Goal: Task Accomplishment & Management: Manage account settings

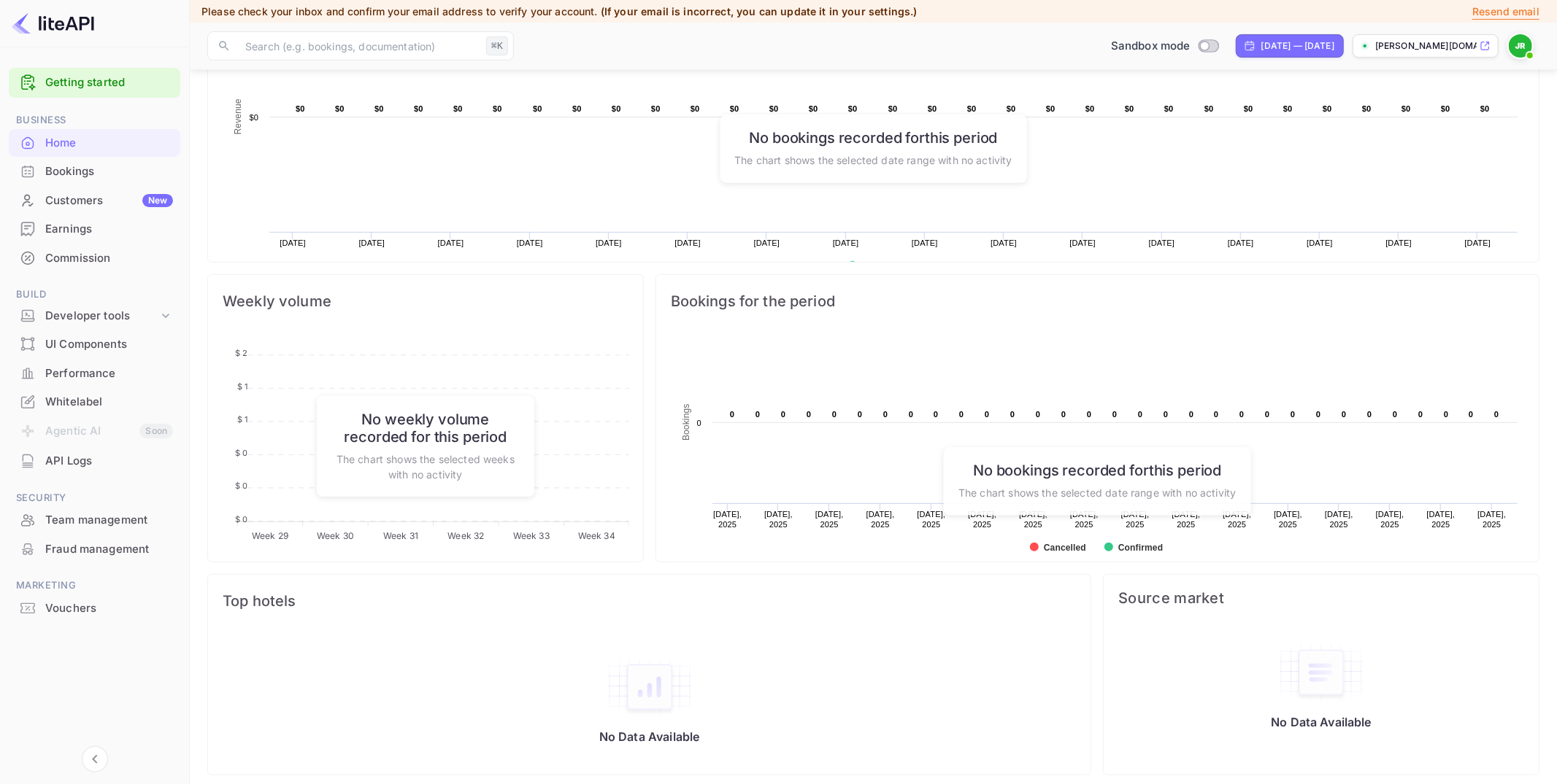
scroll to position [345, 0]
click at [73, 312] on div "Developer tools" at bounding box center [102, 316] width 113 height 16
click at [86, 365] on p "API Keys" at bounding box center [73, 362] width 43 height 15
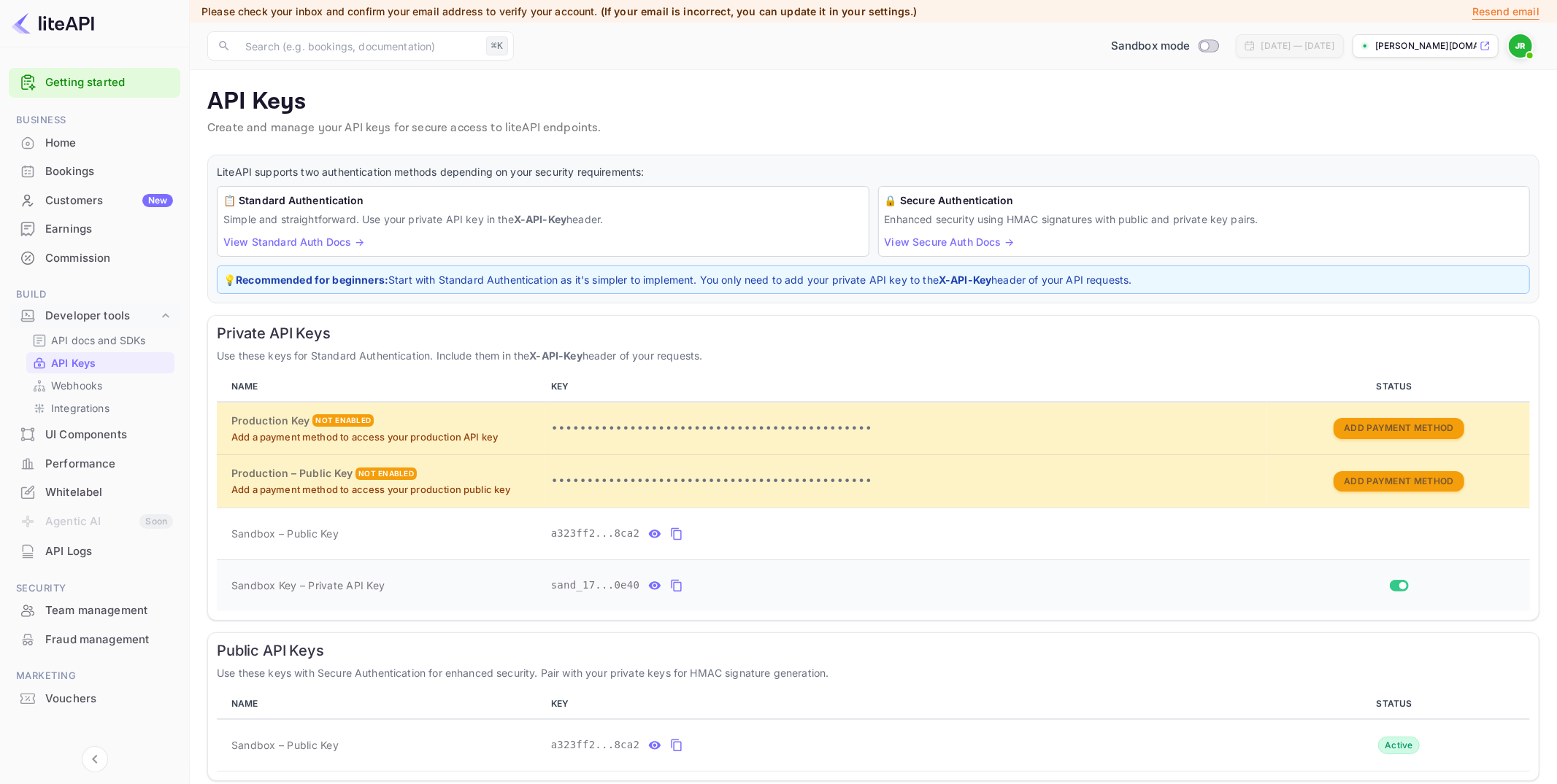
click at [681, 585] on icon "private api keys table" at bounding box center [677, 586] width 10 height 13
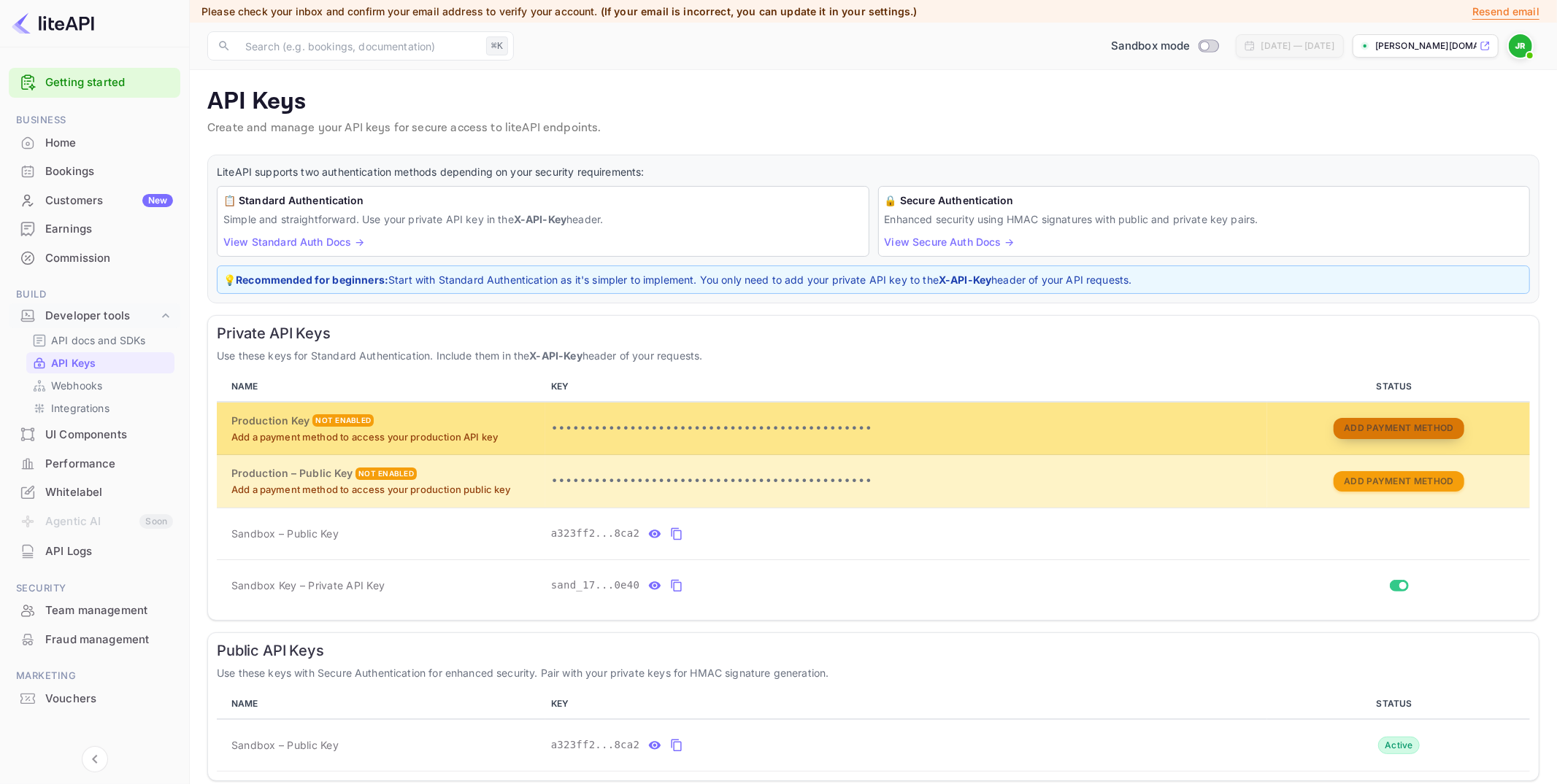
click at [1409, 426] on button "Add Payment Method" at bounding box center [1398, 428] width 130 height 21
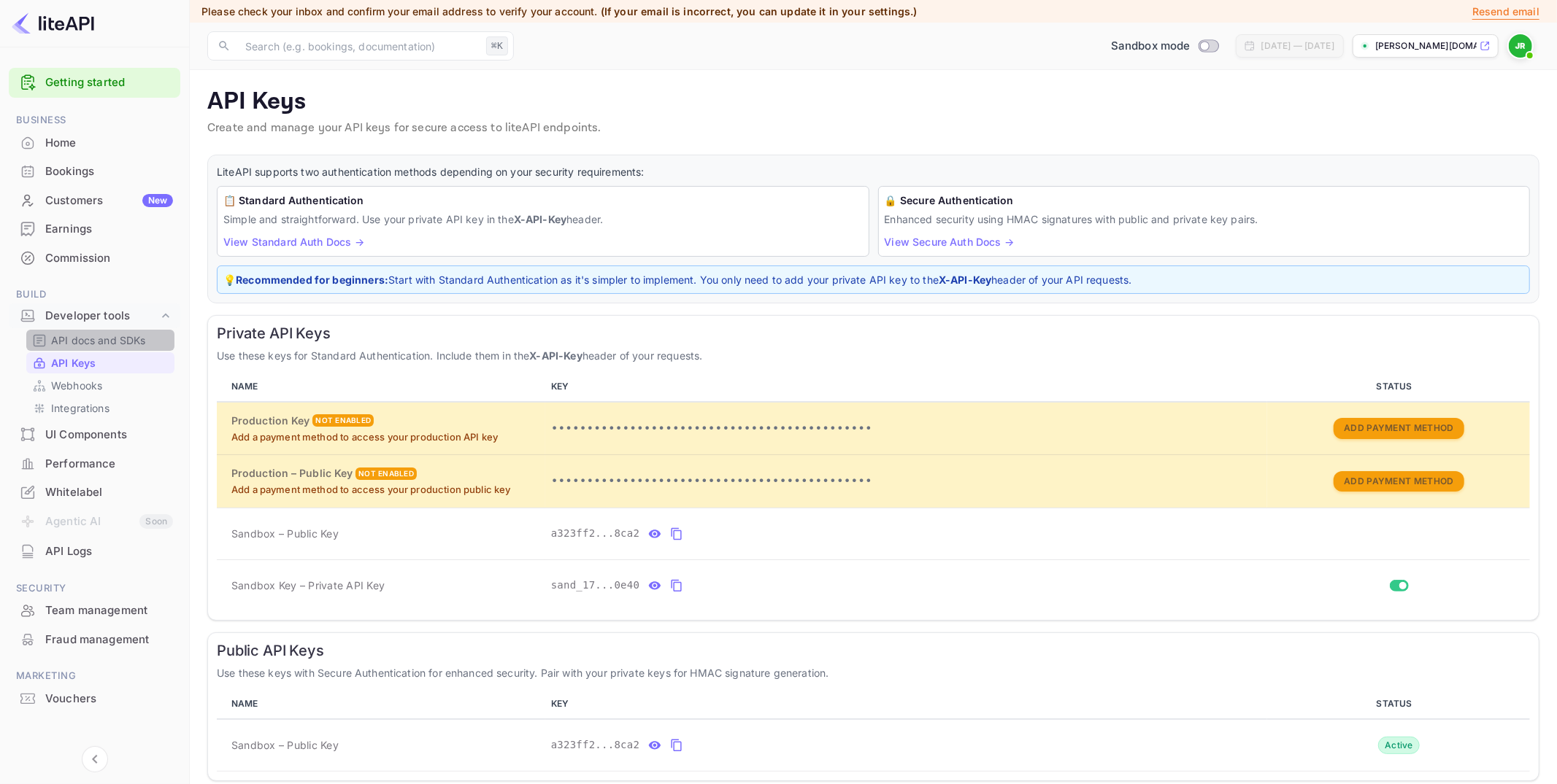
click at [109, 334] on p "API docs and SDKs" at bounding box center [98, 340] width 95 height 15
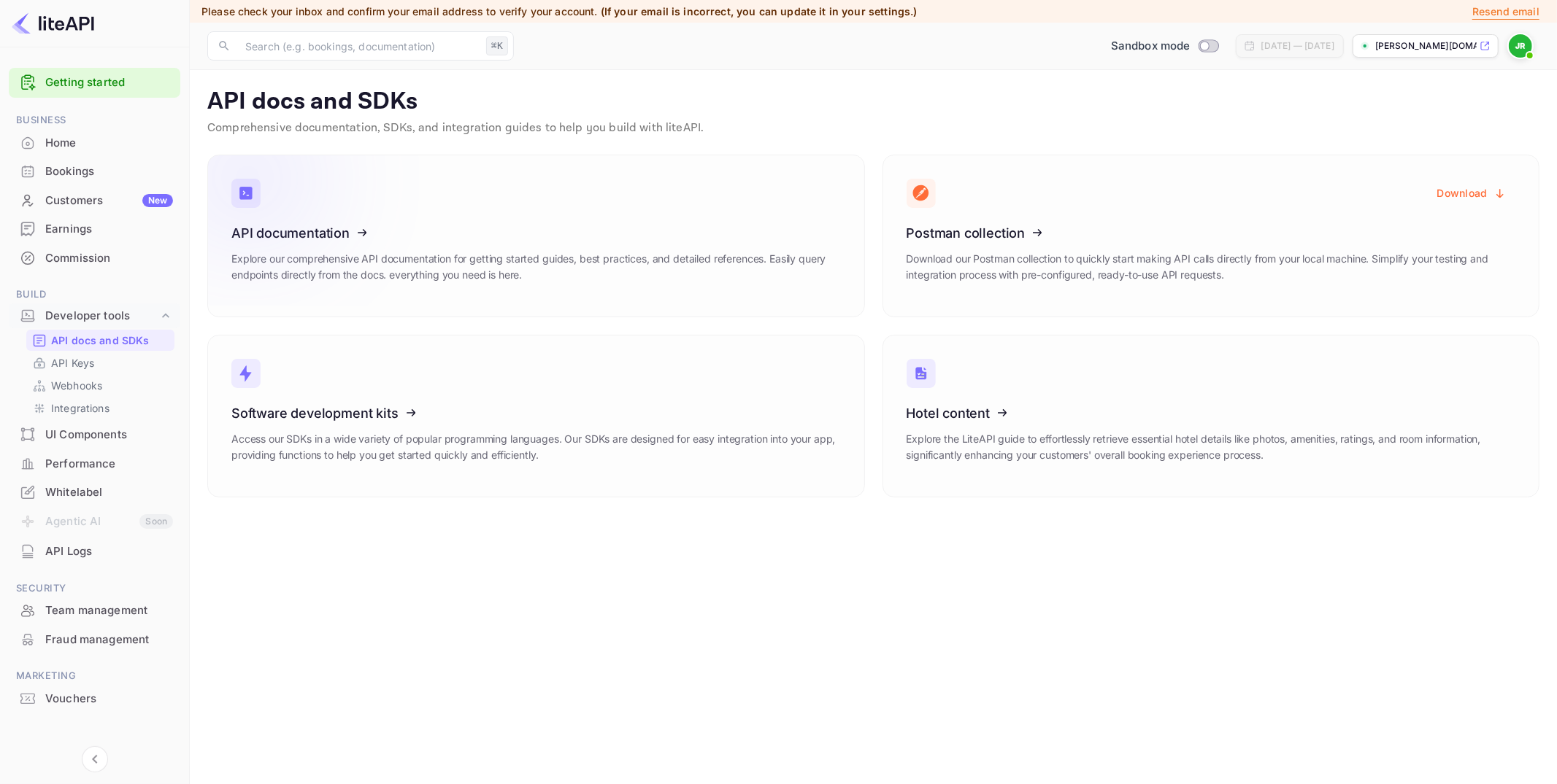
click at [400, 235] on icon at bounding box center [322, 230] width 227 height 150
click at [89, 265] on div "Commission" at bounding box center [94, 259] width 171 height 28
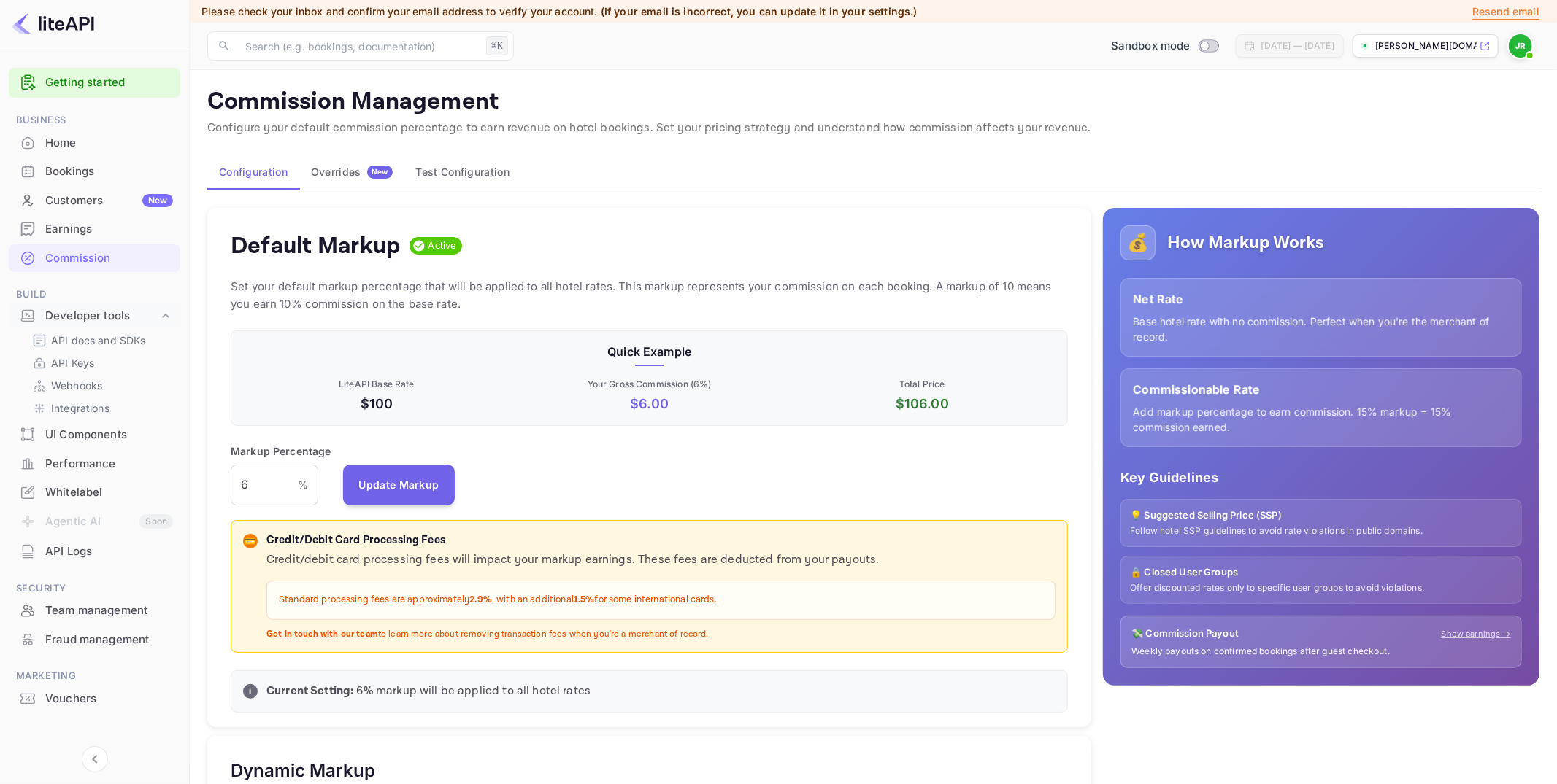
scroll to position [259, 837]
drag, startPoint x: 270, startPoint y: 479, endPoint x: 217, endPoint y: 469, distance: 53.9
click at [221, 471] on div "Default Markup Active Set your default markup percentage that will be applied t…" at bounding box center [649, 468] width 884 height 520
type input "12"
click at [409, 481] on button "Update Markup" at bounding box center [399, 484] width 112 height 41
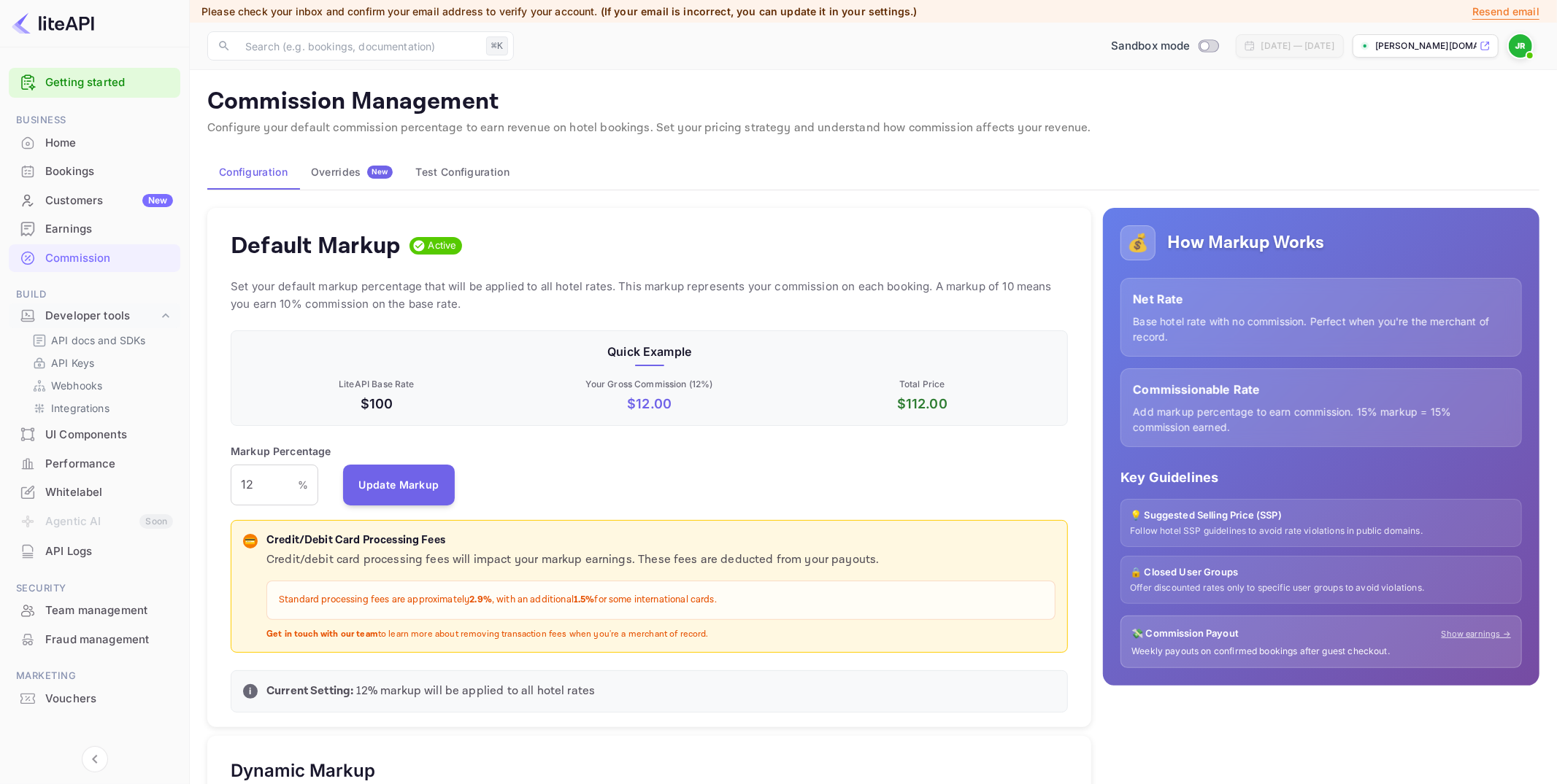
click at [94, 167] on div "Bookings" at bounding box center [109, 172] width 128 height 16
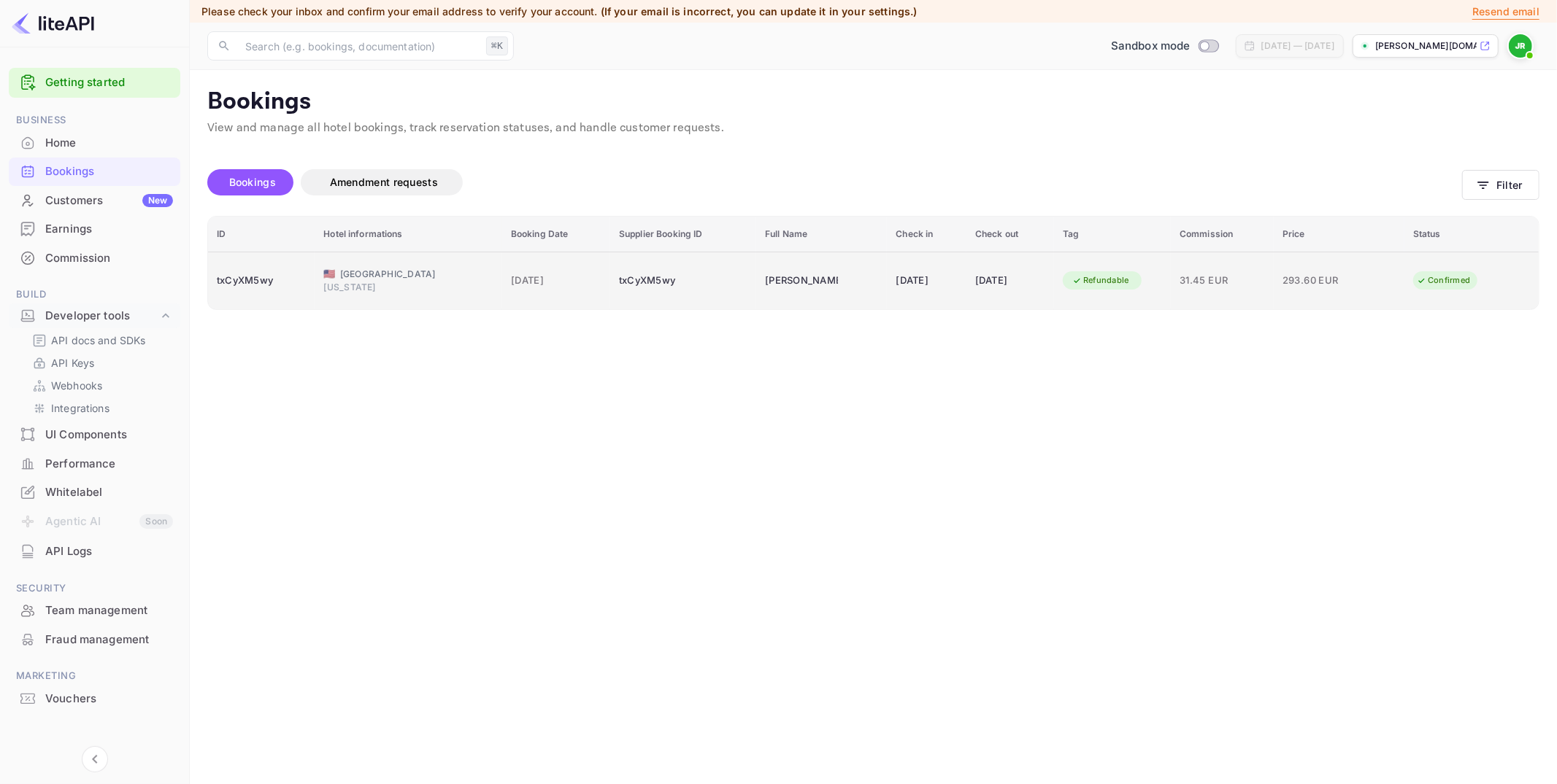
click at [741, 285] on td "txCyXM5wy" at bounding box center [683, 280] width 146 height 58
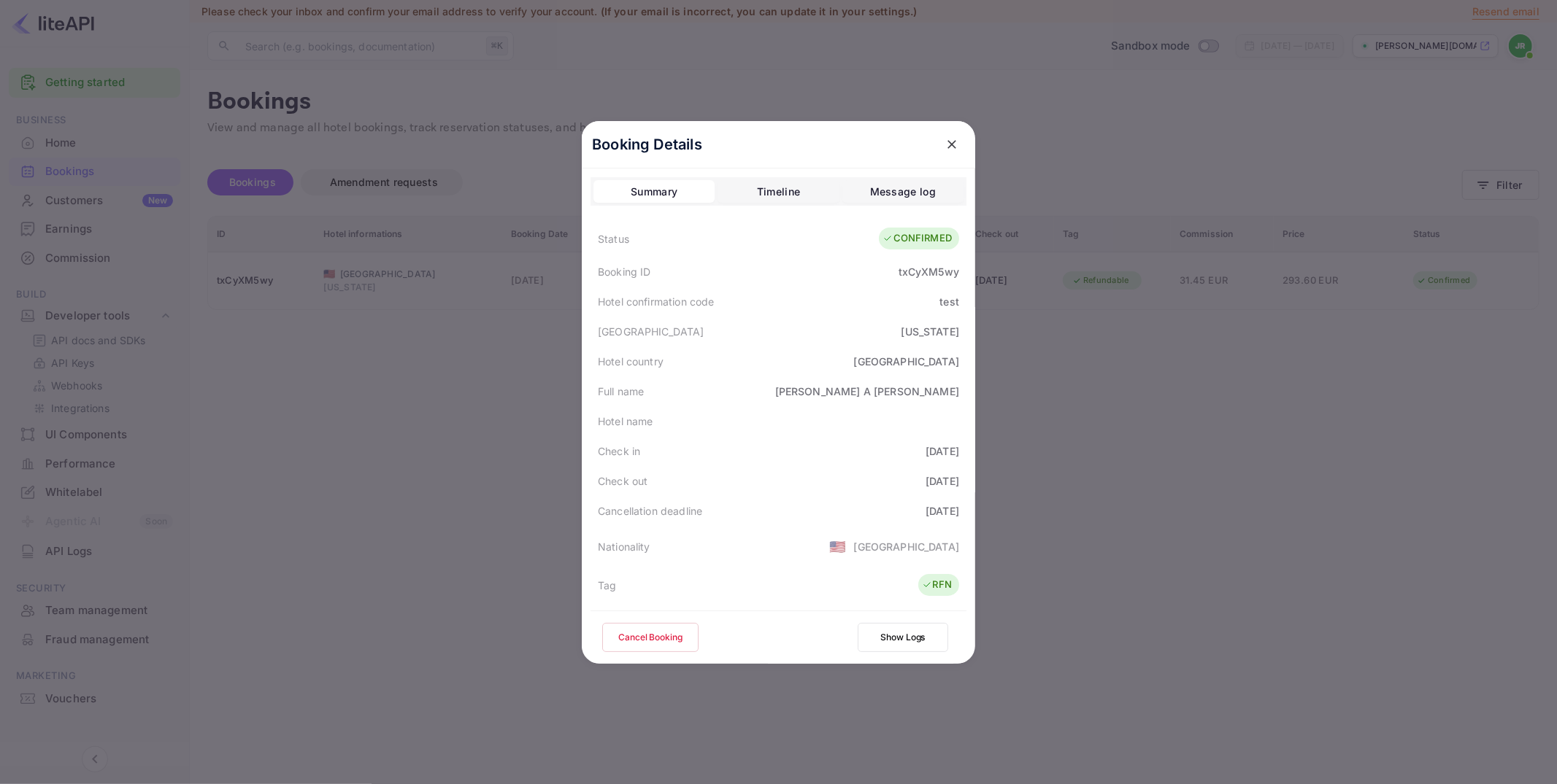
scroll to position [321, 0]
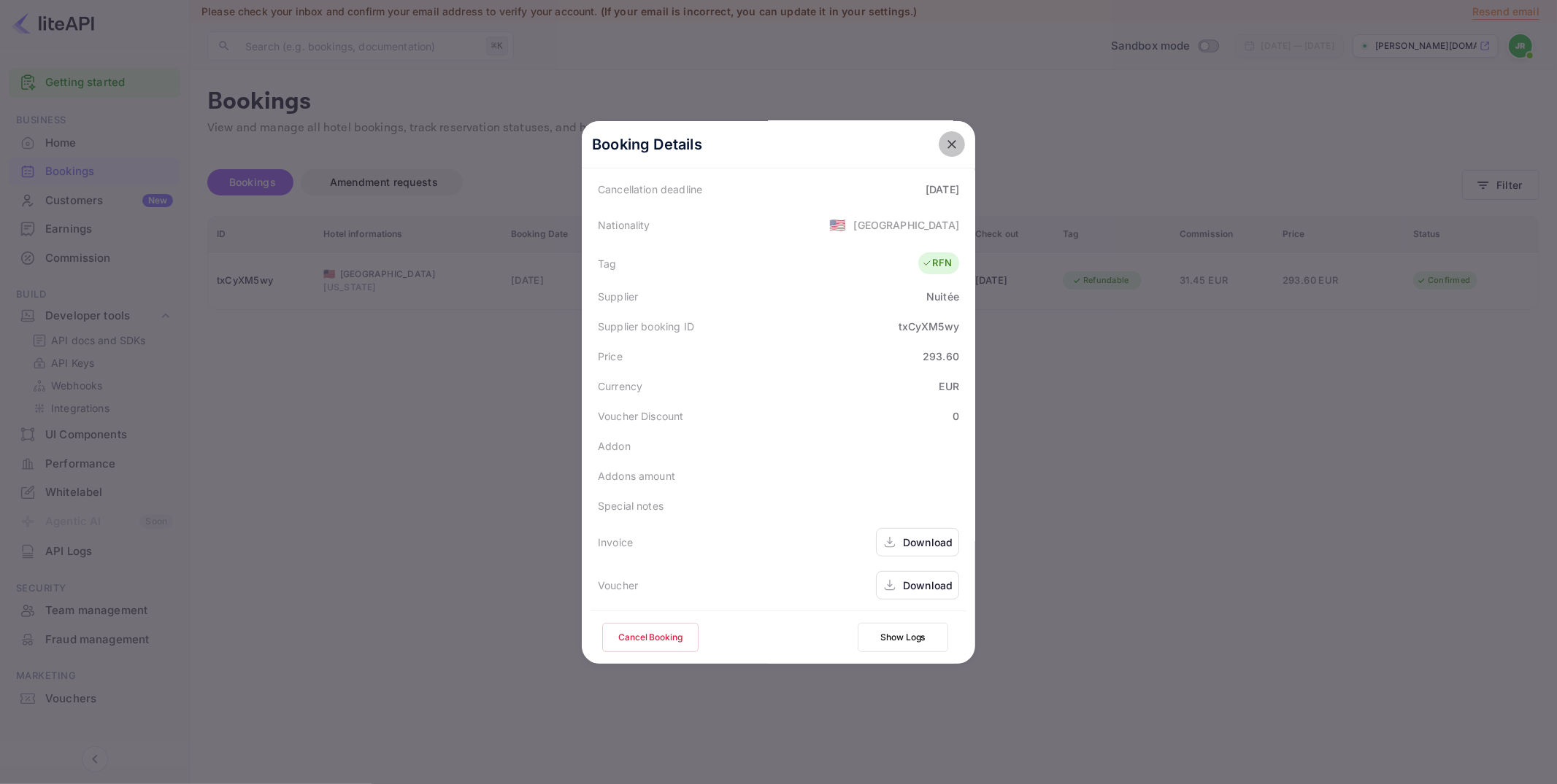
click at [952, 138] on icon "close" at bounding box center [952, 144] width 15 height 15
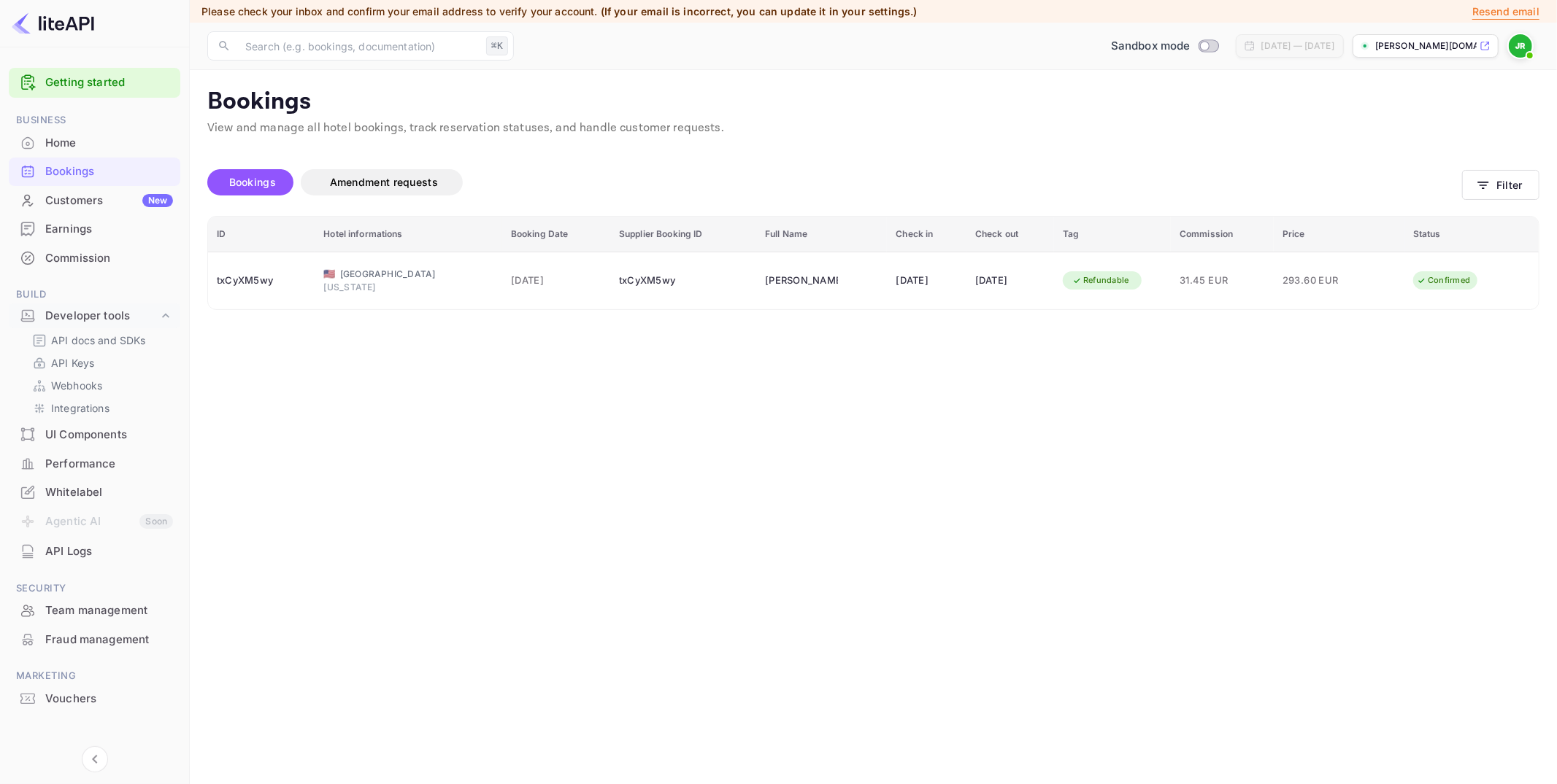
click at [1419, 49] on p "[PERSON_NAME][DOMAIN_NAME]..." at bounding box center [1426, 46] width 102 height 13
